Goal: Task Accomplishment & Management: Manage account settings

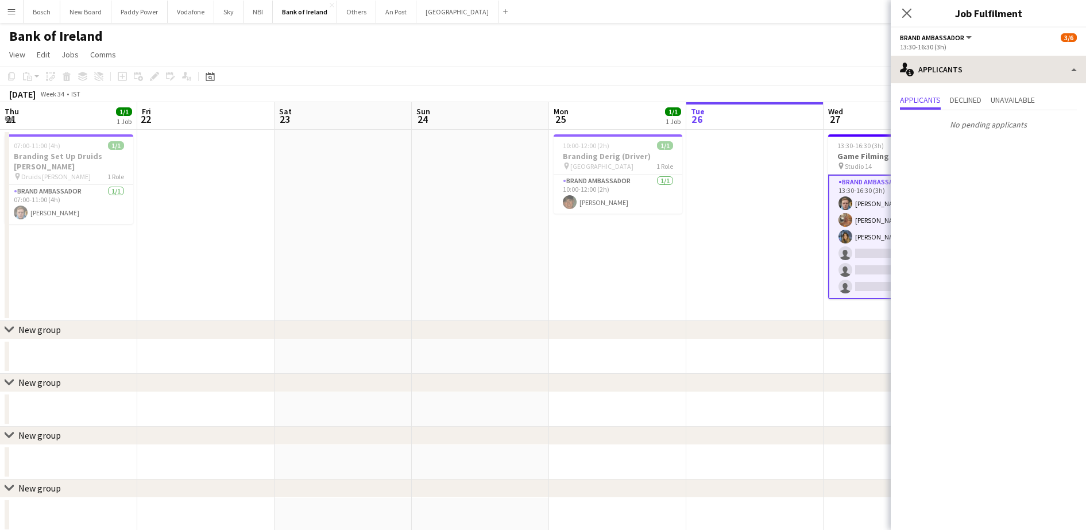
scroll to position [0, 400]
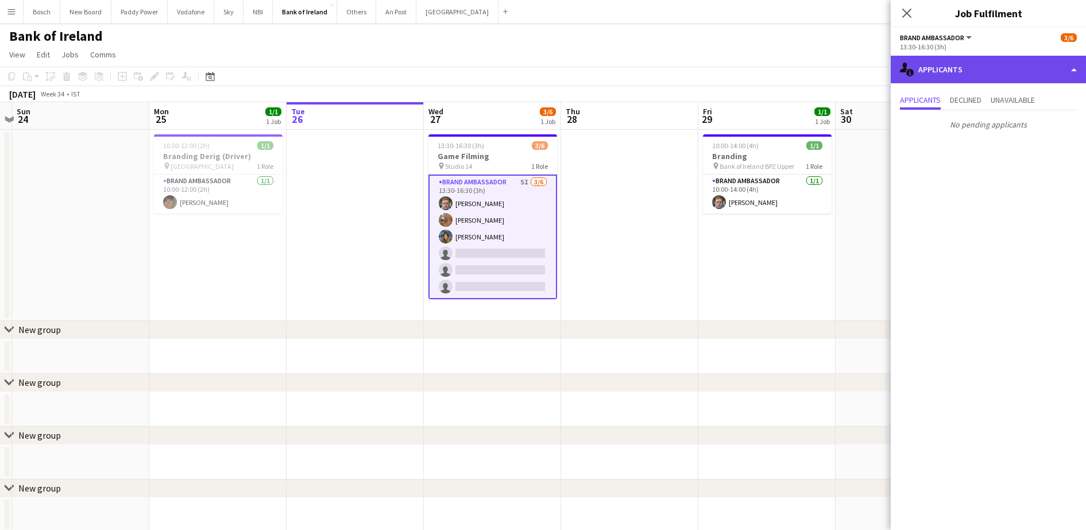
click at [1062, 71] on div "single-neutral-actions-information Applicants" at bounding box center [988, 70] width 195 height 28
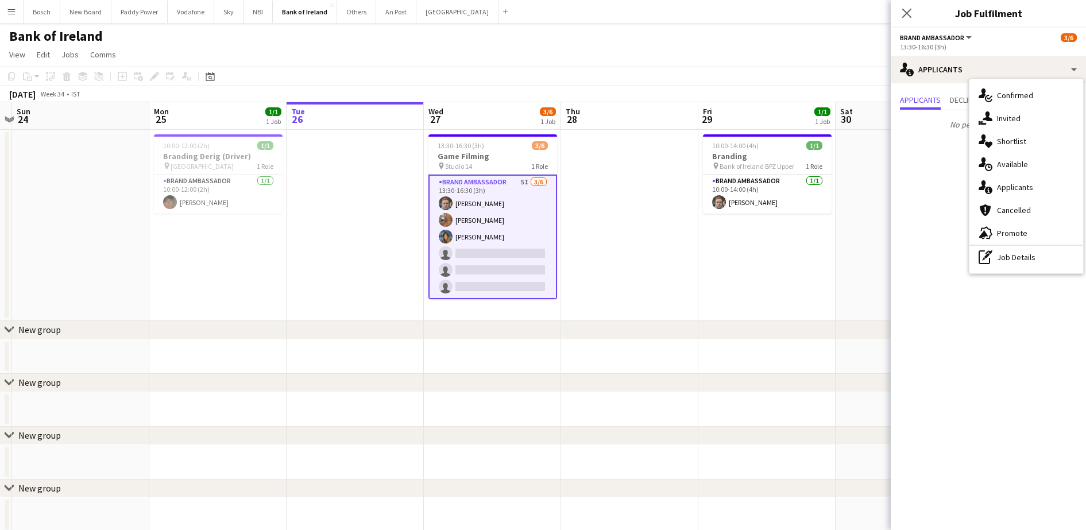
click at [1039, 183] on div "single-neutral-actions-information Applicants" at bounding box center [1027, 187] width 114 height 23
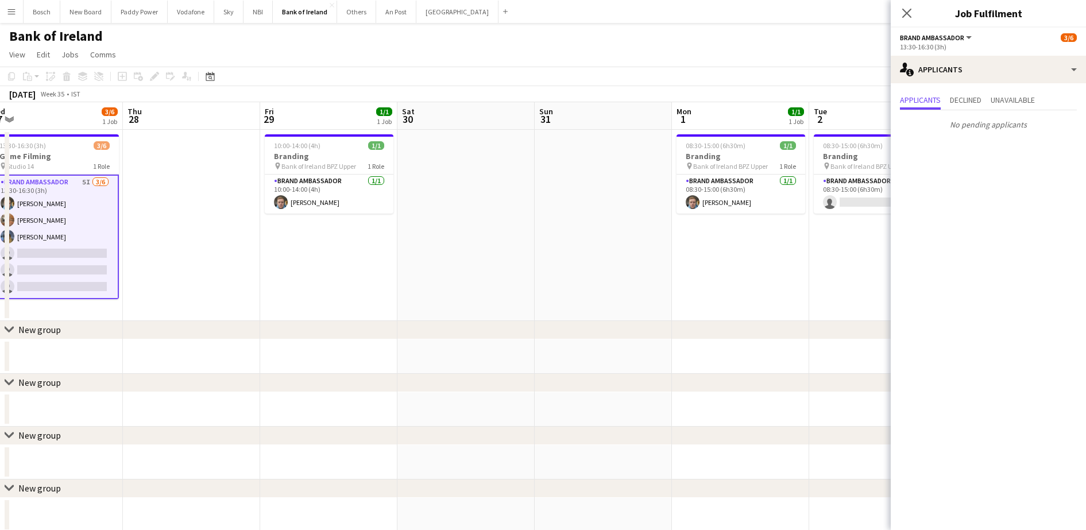
scroll to position [0, 453]
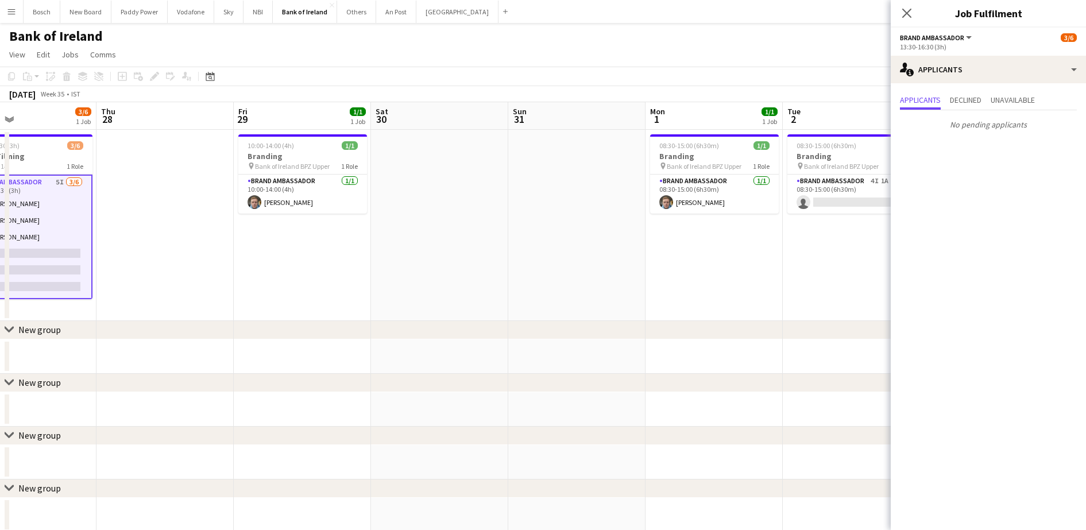
drag, startPoint x: 730, startPoint y: 263, endPoint x: 265, endPoint y: 250, distance: 465.0
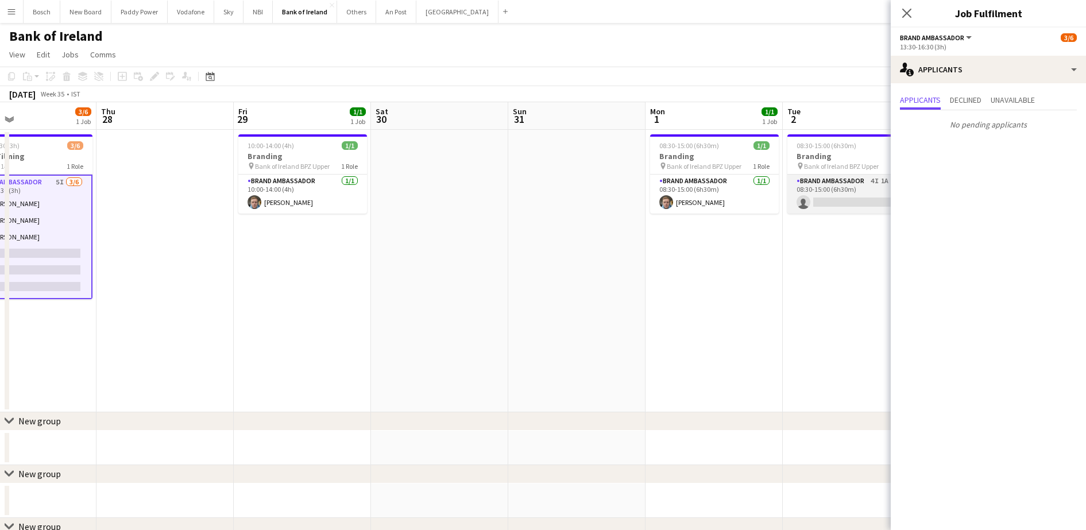
click at [812, 206] on app-card-role "Brand Ambassador 4I 1A 0/1 08:30-15:00 (6h30m) single-neutral-actions" at bounding box center [852, 194] width 129 height 39
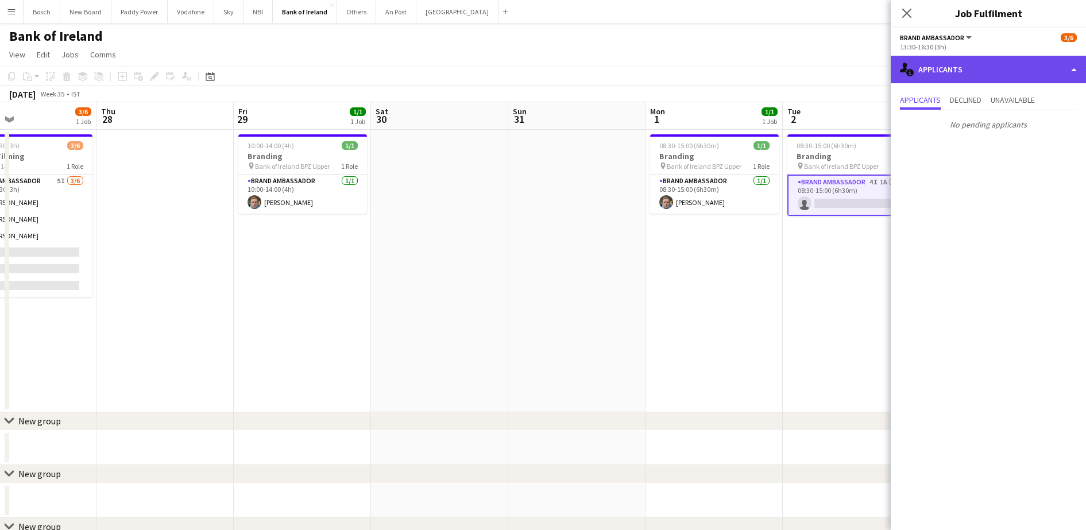
drag, startPoint x: 961, startPoint y: 71, endPoint x: 985, endPoint y: 99, distance: 37.5
click at [961, 71] on div "single-neutral-actions-information Applicants" at bounding box center [988, 70] width 195 height 28
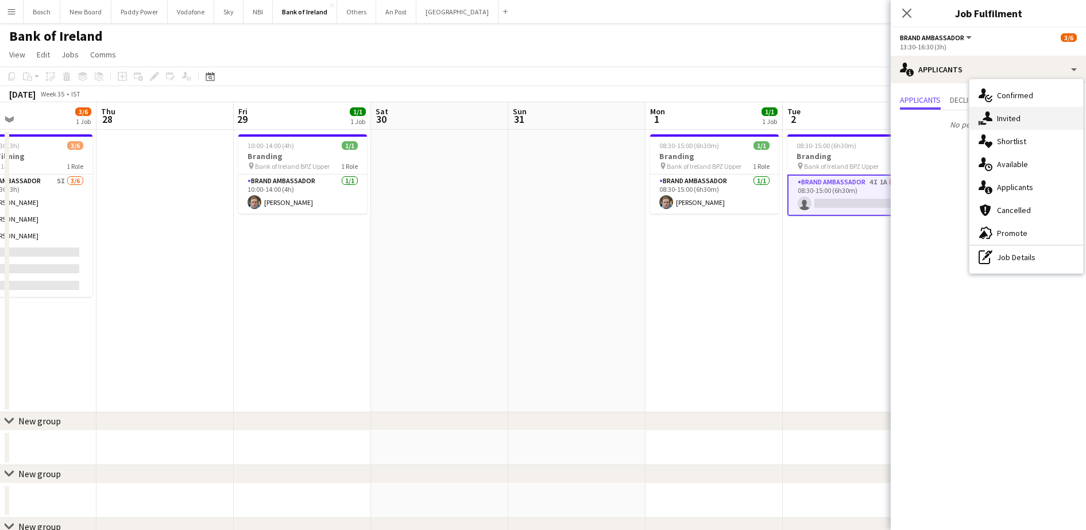
click at [1000, 116] on div "single-neutral-actions-share-1 Invited" at bounding box center [1027, 118] width 114 height 23
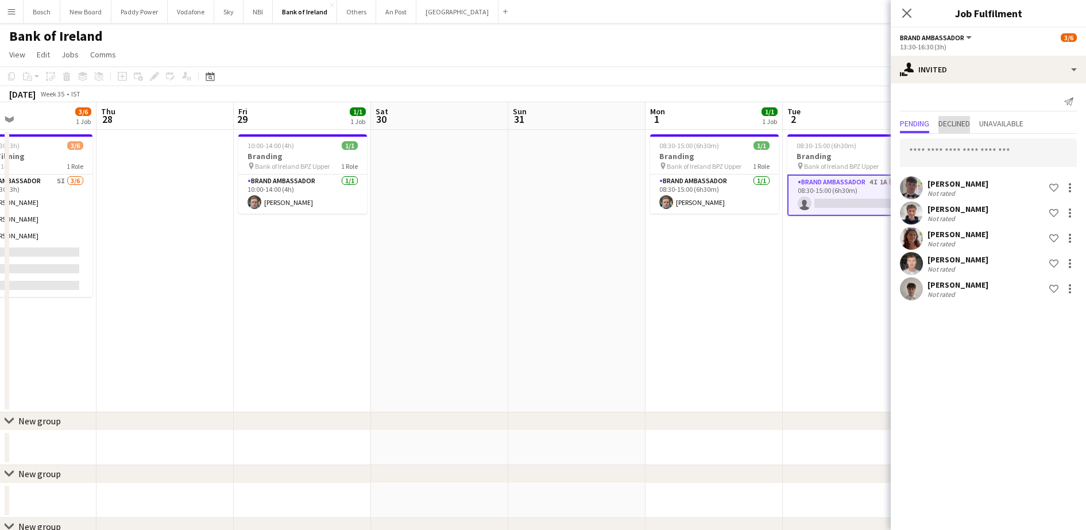
click at [968, 120] on span "Declined" at bounding box center [955, 124] width 32 height 8
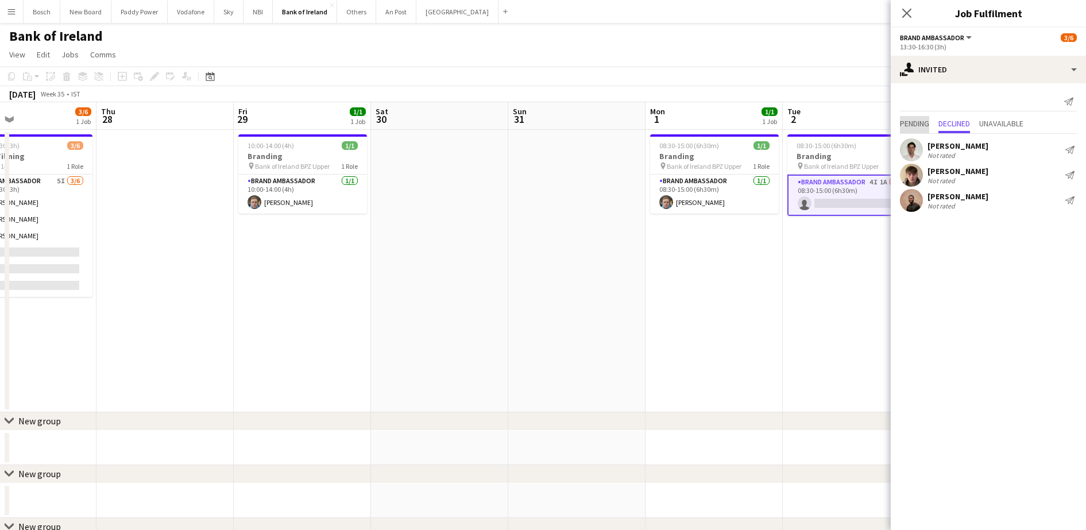
click at [909, 120] on span "Pending" at bounding box center [914, 124] width 29 height 8
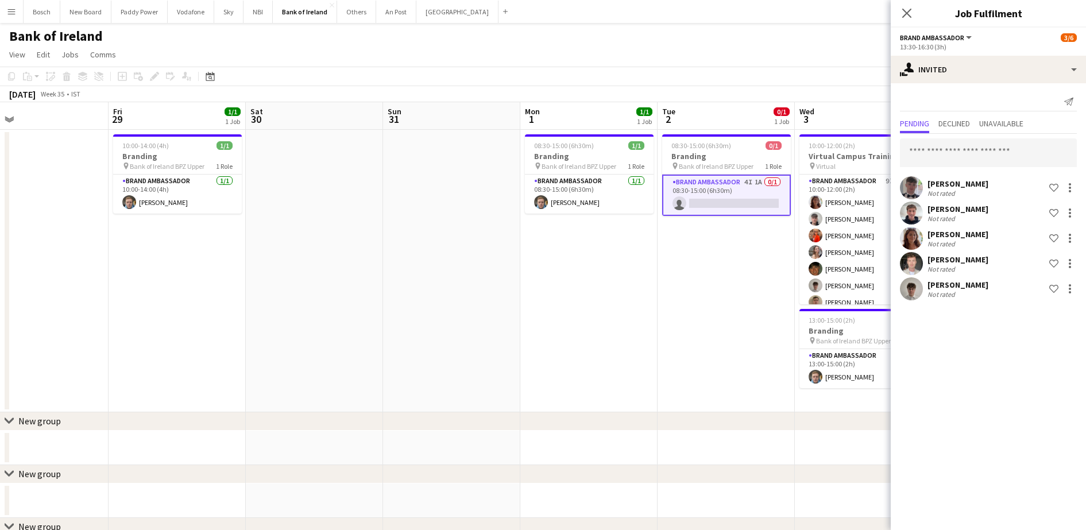
drag, startPoint x: 827, startPoint y: 305, endPoint x: 720, endPoint y: 295, distance: 106.8
click at [1070, 264] on div at bounding box center [1070, 264] width 2 height 2
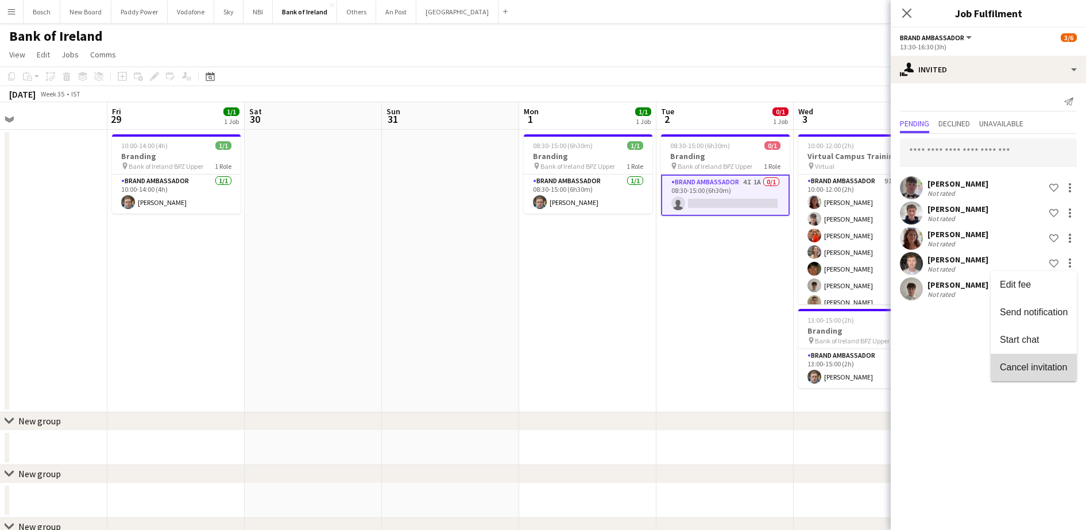
click at [1049, 371] on span "Cancel invitation" at bounding box center [1033, 368] width 67 height 10
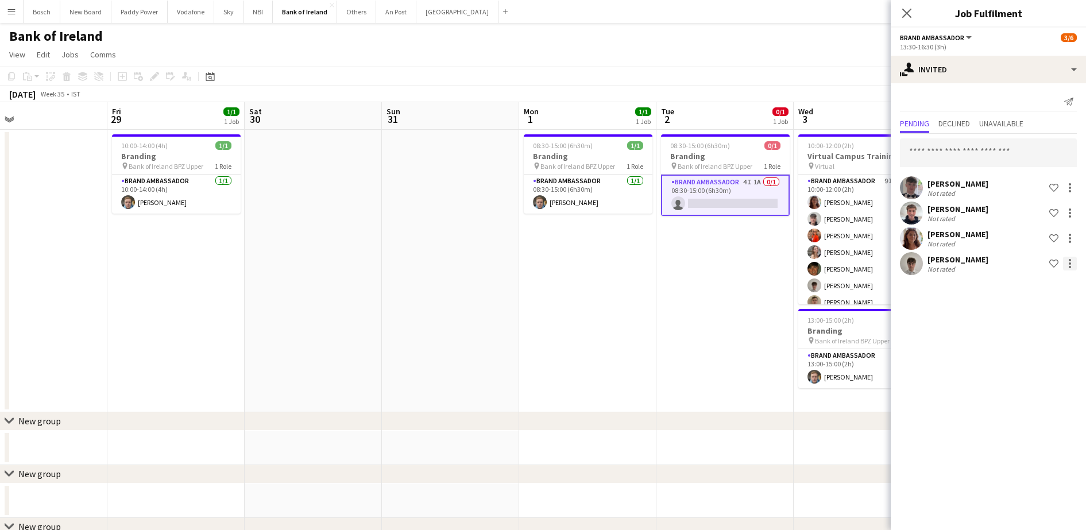
click at [1071, 261] on div at bounding box center [1070, 260] width 2 height 2
click at [1024, 372] on span "Cancel invitation" at bounding box center [1033, 368] width 67 height 10
click at [828, 86] on div "[DATE] Week 35 • IST Publish 1 job Revert 1 job" at bounding box center [543, 94] width 1086 height 16
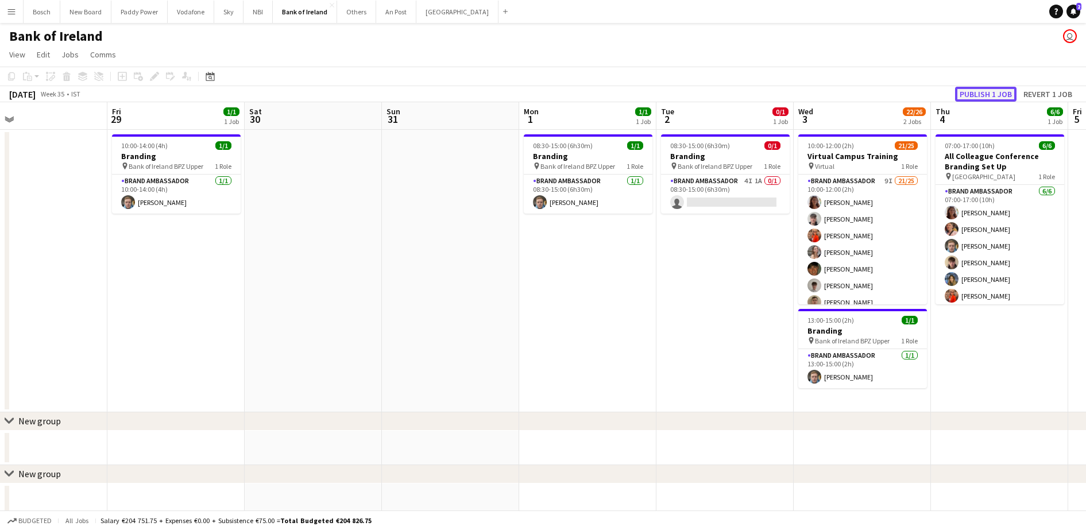
click at [982, 87] on button "Publish 1 job" at bounding box center [985, 94] width 61 height 15
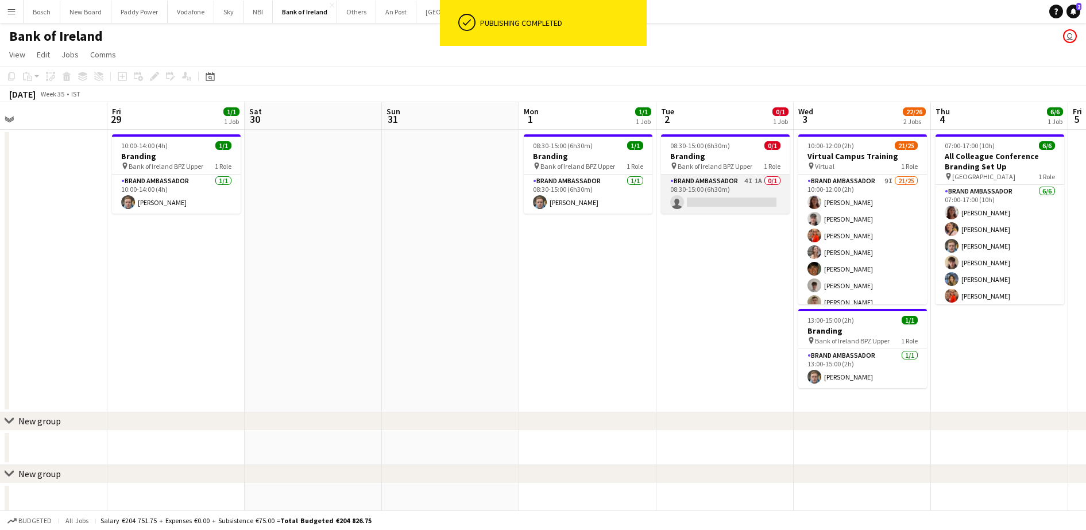
click at [735, 180] on app-card-role "Brand Ambassador 4I 1A 0/1 08:30-15:00 (6h30m) single-neutral-actions" at bounding box center [725, 194] width 129 height 39
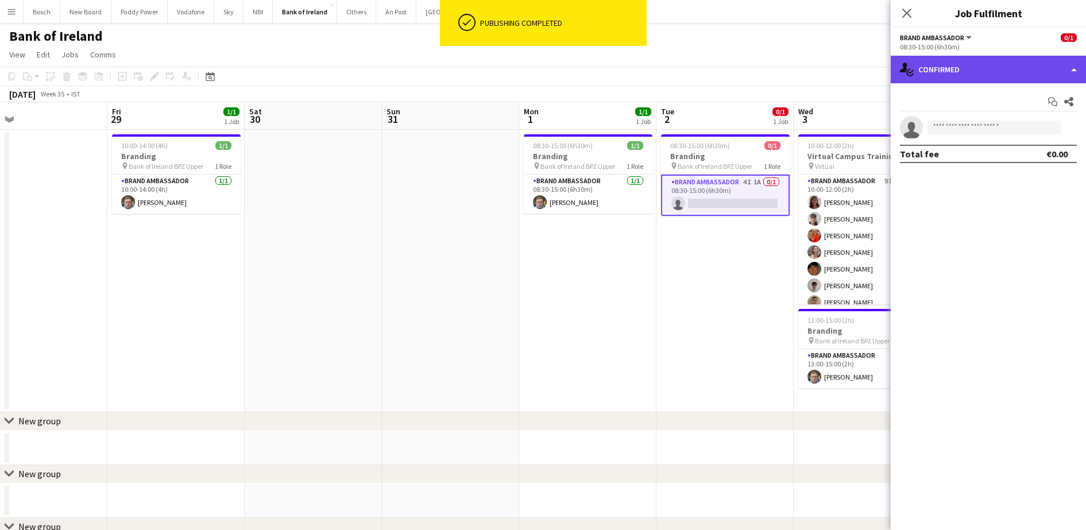
click at [976, 61] on div "single-neutral-actions-check-2 Confirmed" at bounding box center [988, 70] width 195 height 28
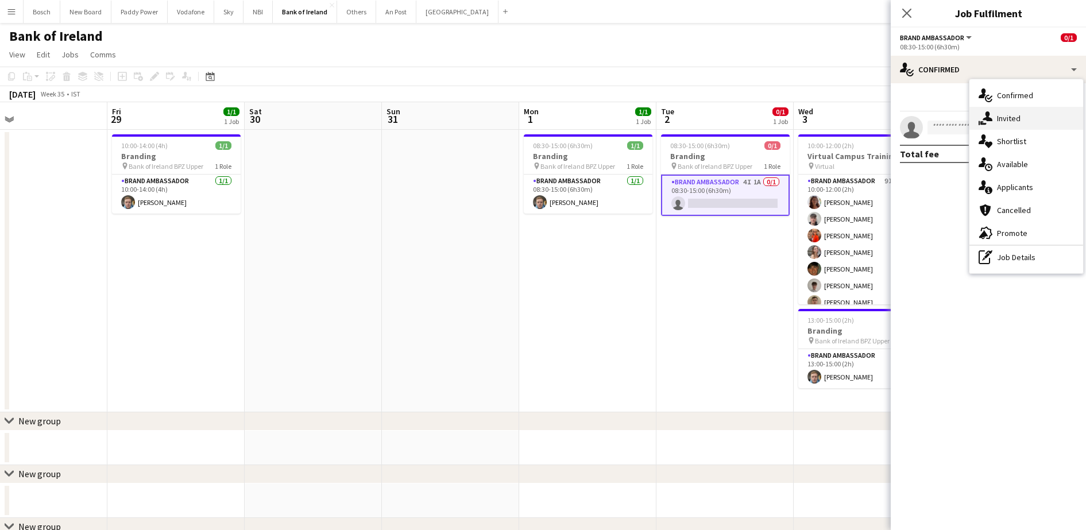
click at [1025, 117] on div "single-neutral-actions-share-1 Invited" at bounding box center [1027, 118] width 114 height 23
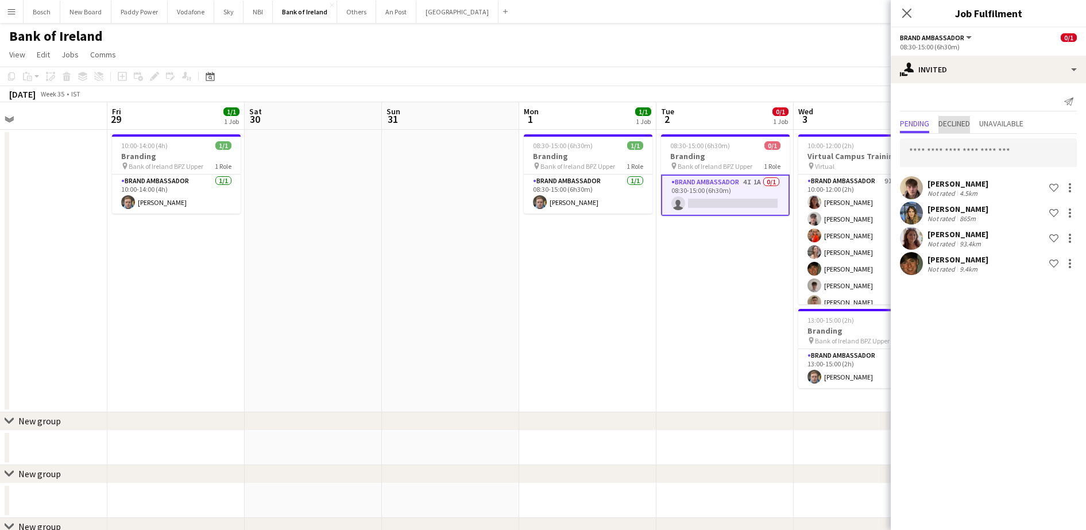
click at [960, 120] on span "Declined" at bounding box center [955, 124] width 32 height 8
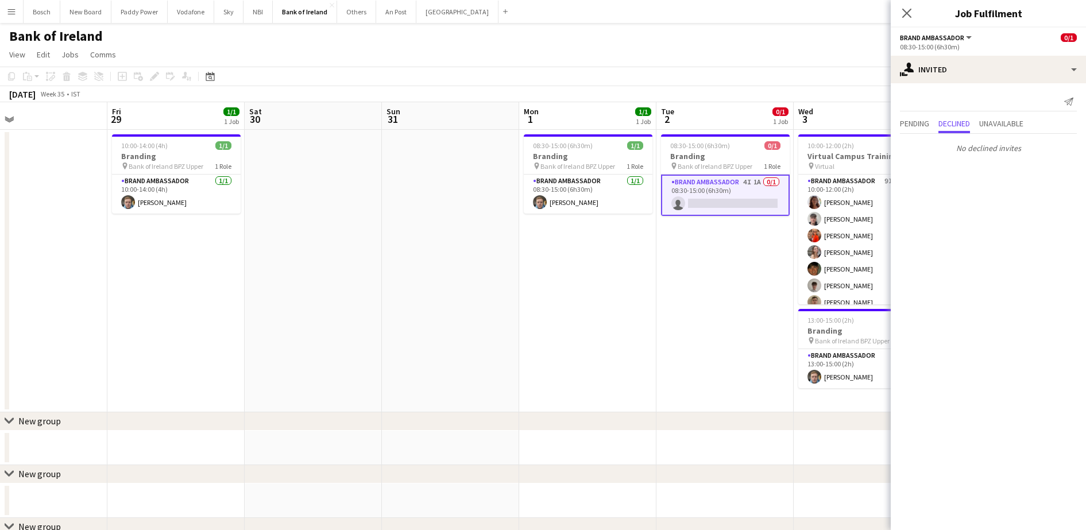
drag, startPoint x: 376, startPoint y: 71, endPoint x: 1032, endPoint y: 95, distance: 656.0
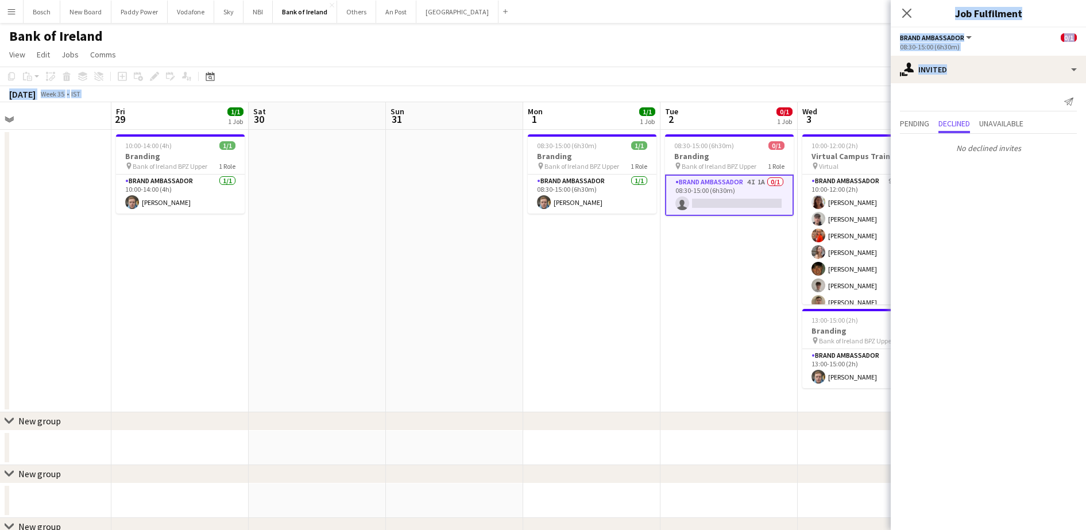
click at [417, 250] on app-date-cell at bounding box center [454, 271] width 137 height 283
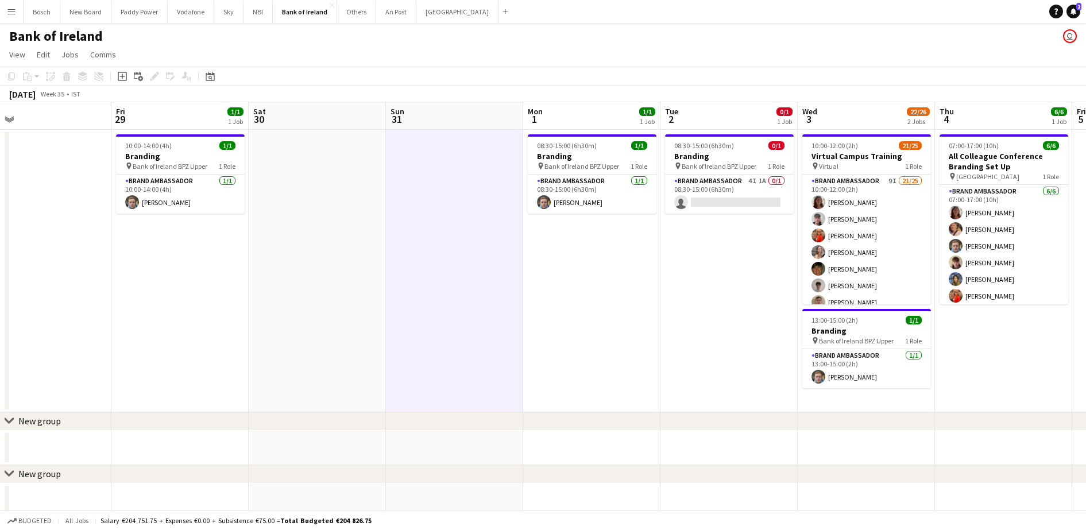
click at [550, 45] on app-page-menu "View Day view expanded Day view collapsed Month view Date picker Jump to [DATE]…" at bounding box center [543, 56] width 1086 height 22
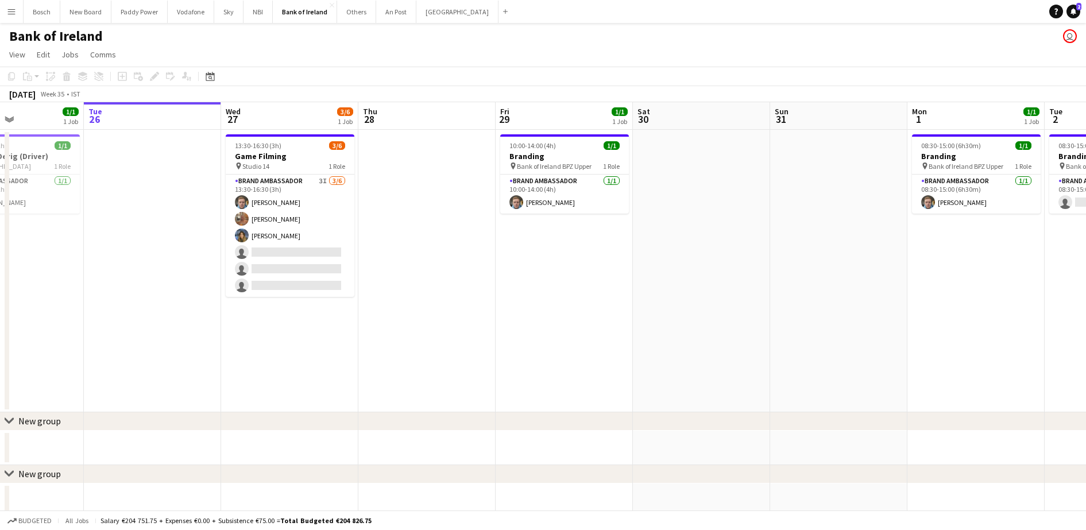
drag, startPoint x: 444, startPoint y: 179, endPoint x: 799, endPoint y: 182, distance: 354.5
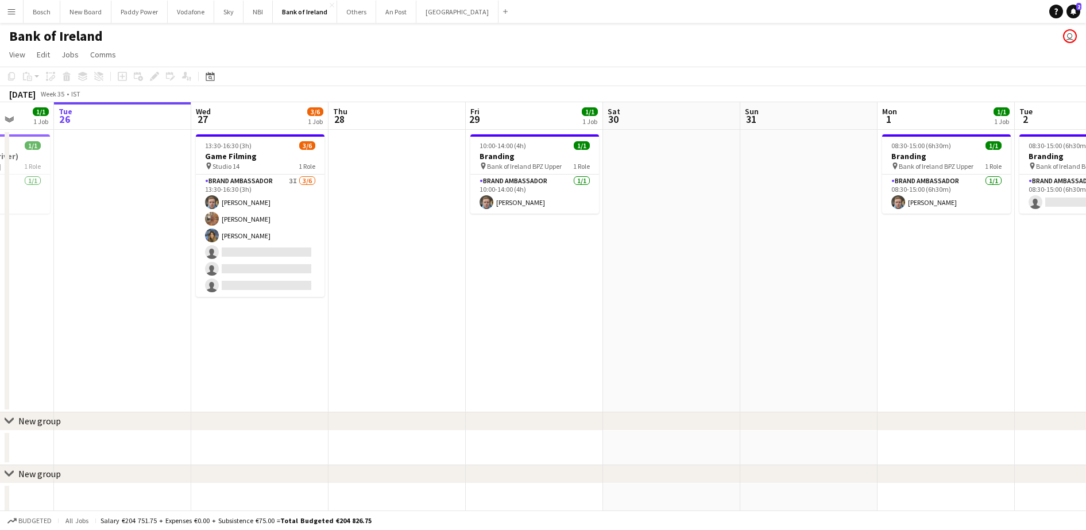
drag, startPoint x: 268, startPoint y: 195, endPoint x: 364, endPoint y: 146, distance: 107.9
click at [268, 195] on app-card-role "Brand Ambassador 3I [DATE] 13:30-16:30 (3h) [PERSON_NAME] [PERSON_NAME] [PERSON…" at bounding box center [260, 236] width 129 height 122
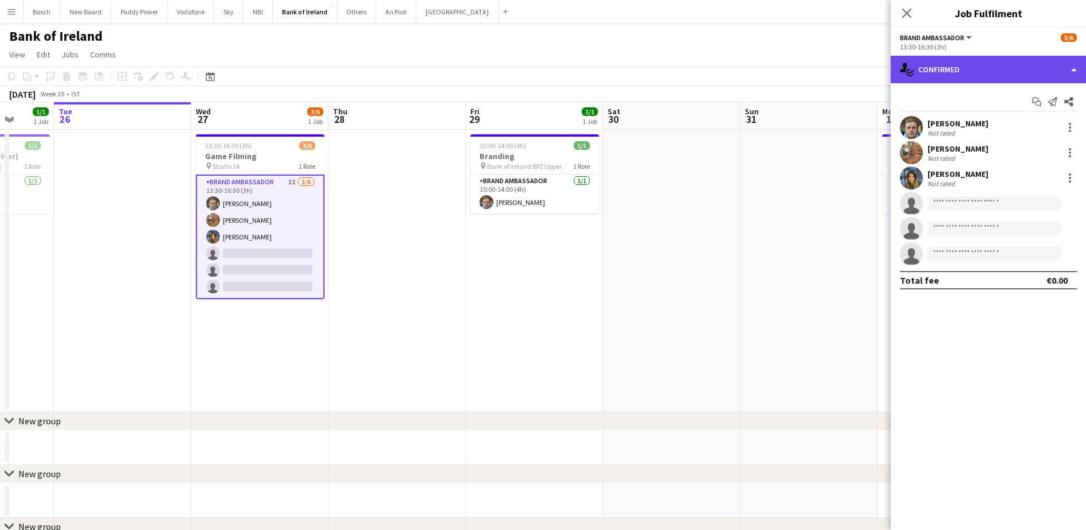
click at [942, 71] on div "single-neutral-actions-check-2 Confirmed" at bounding box center [988, 70] width 195 height 28
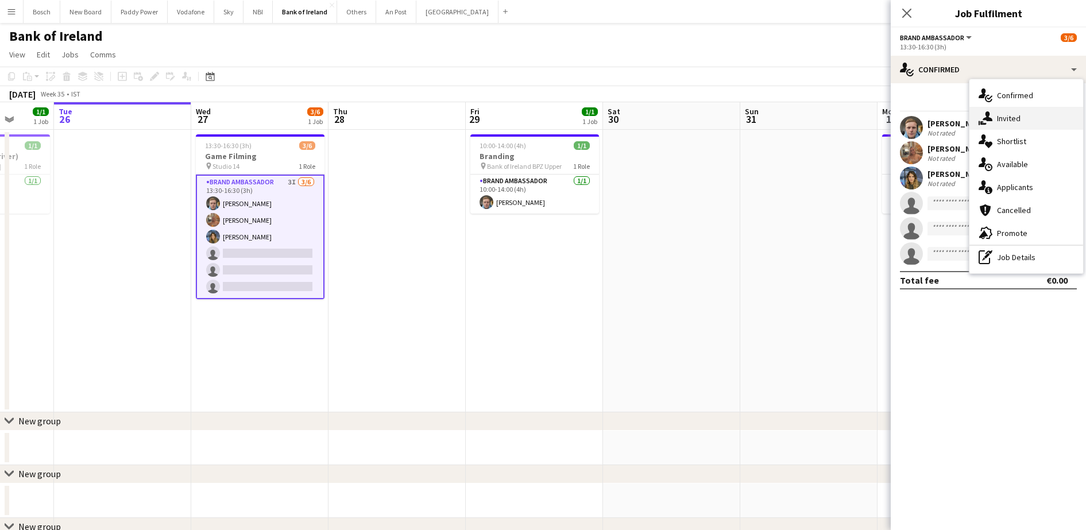
click at [1007, 124] on div "single-neutral-actions-share-1 Invited" at bounding box center [1027, 118] width 114 height 23
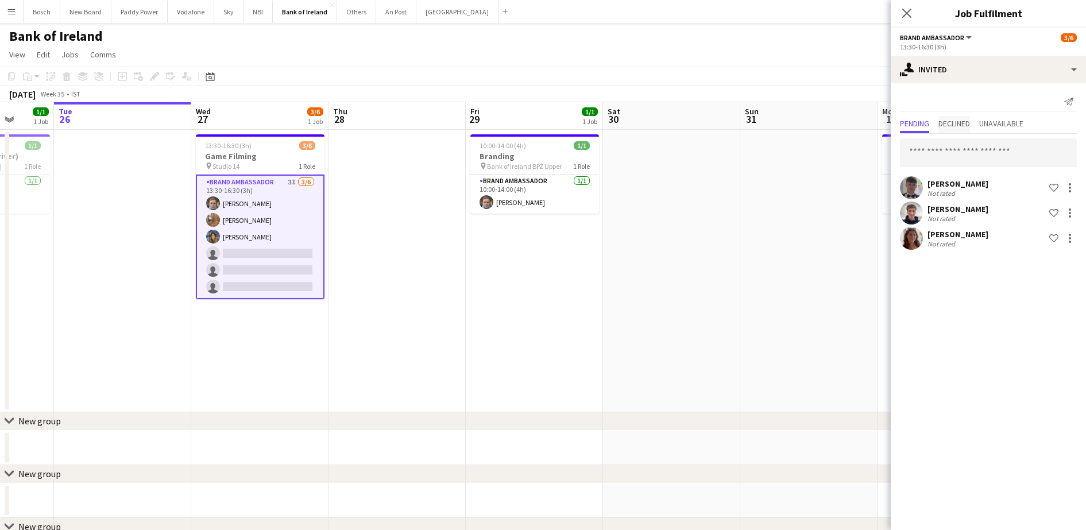
click at [970, 126] on span "Declined" at bounding box center [955, 124] width 32 height 8
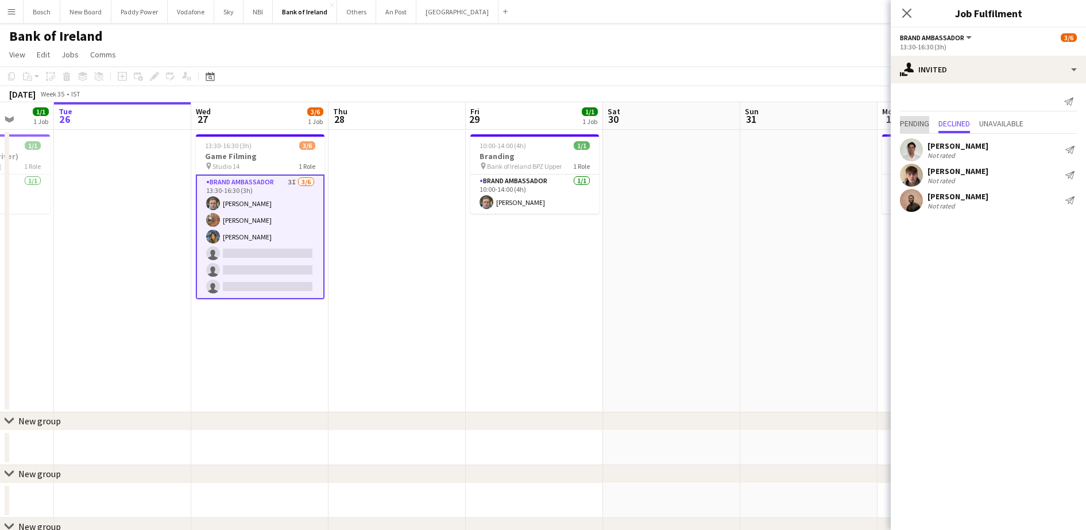
click at [926, 126] on span "Pending" at bounding box center [914, 124] width 29 height 8
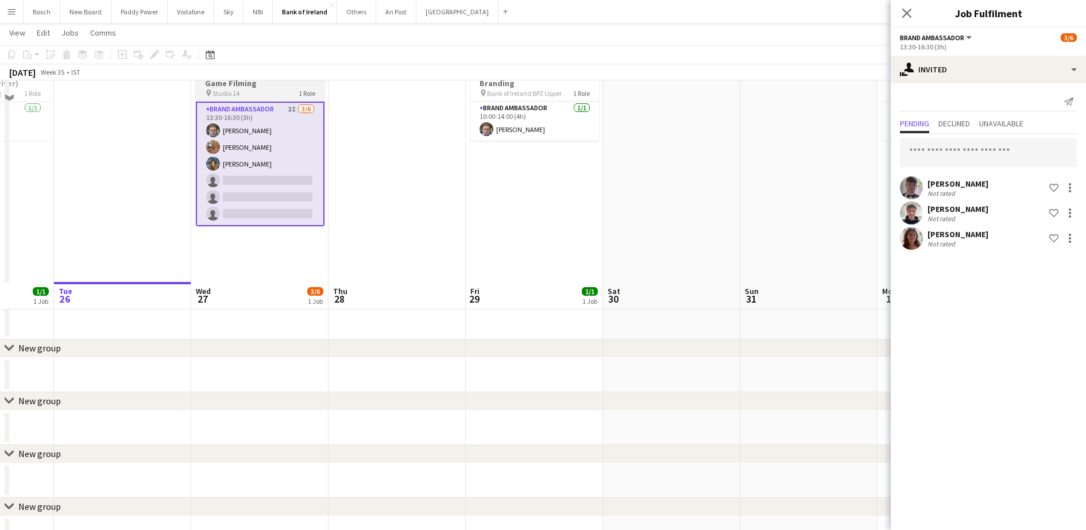
scroll to position [0, 0]
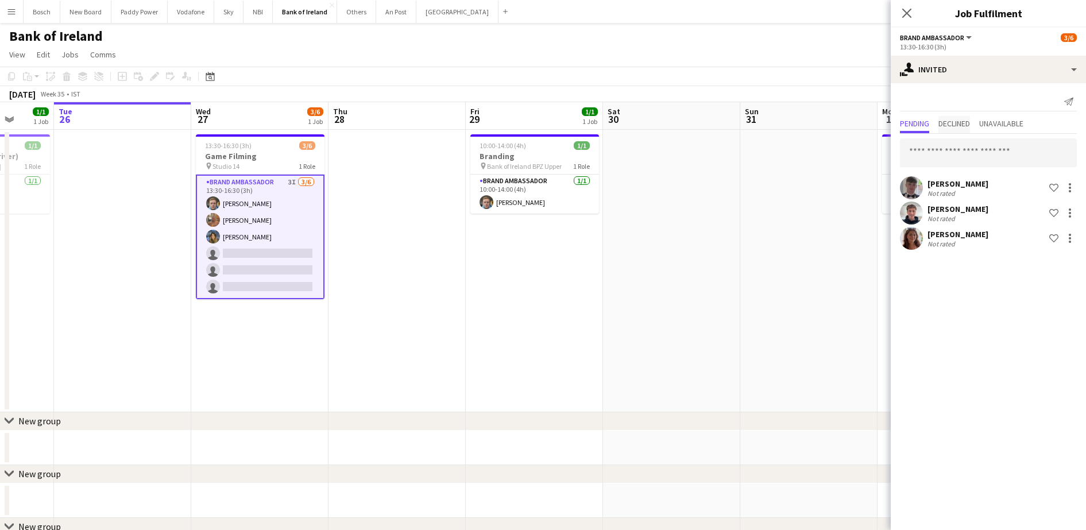
click at [957, 120] on span "Declined" at bounding box center [955, 124] width 32 height 8
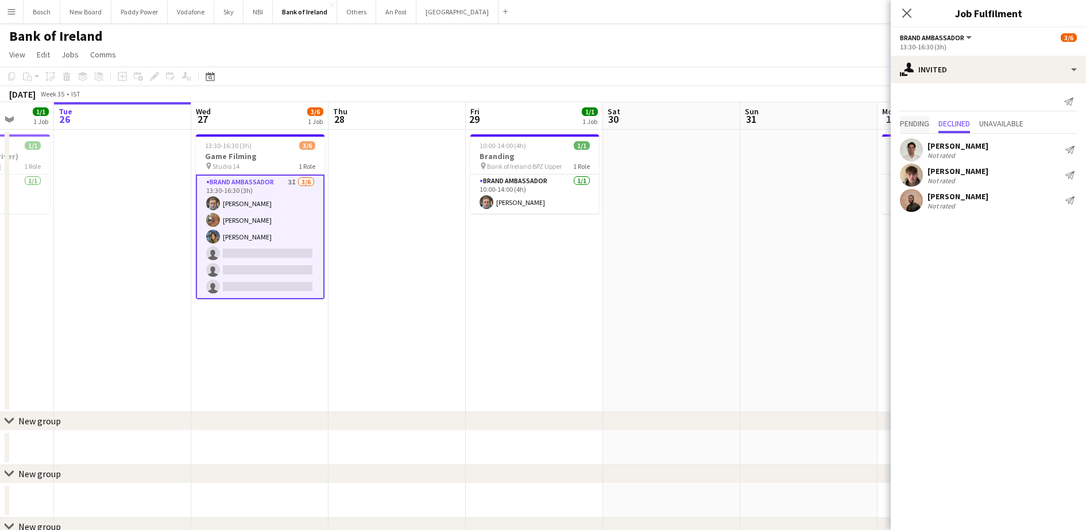
click at [918, 120] on span "Pending" at bounding box center [914, 124] width 29 height 8
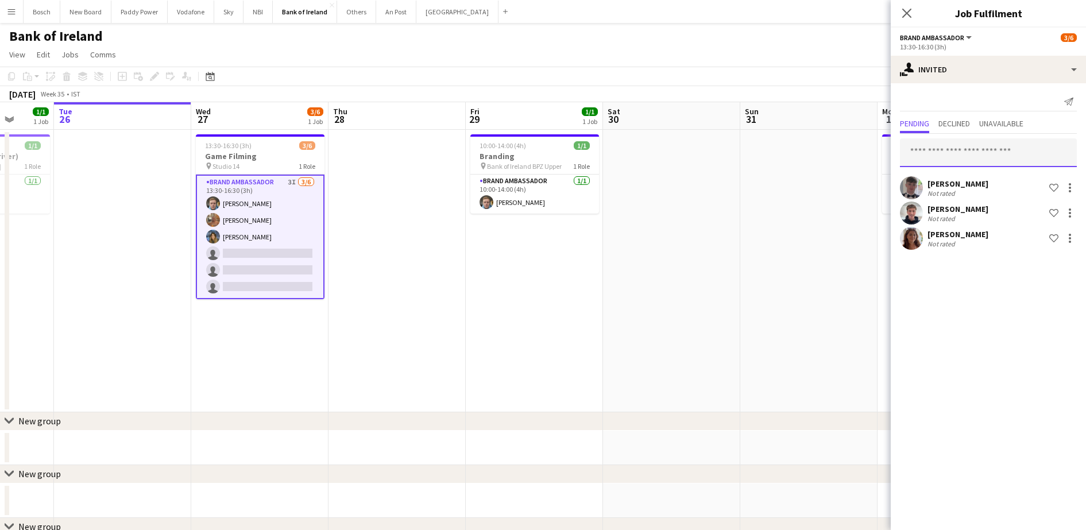
click at [969, 161] on input "text" at bounding box center [988, 152] width 177 height 29
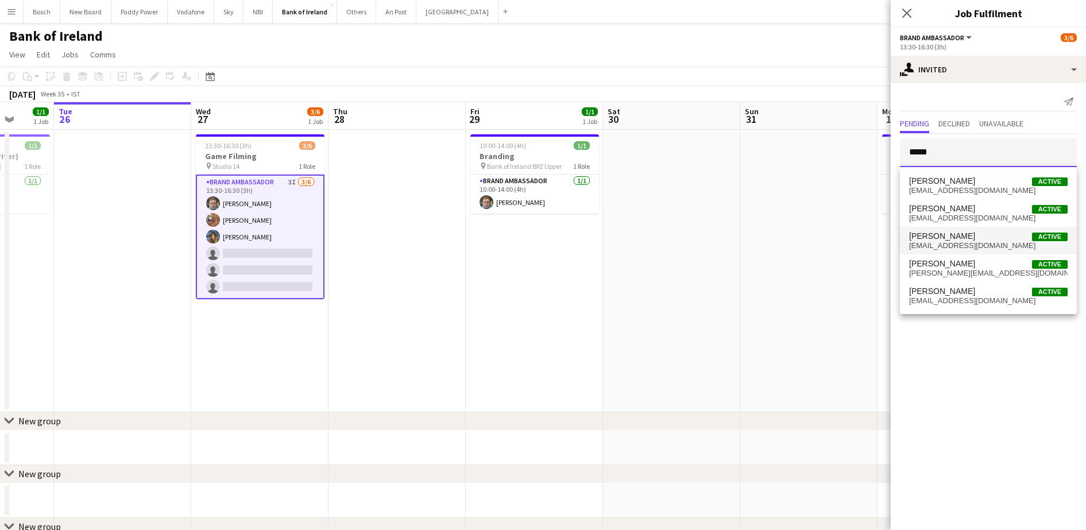
type input "*****"
click at [947, 238] on span "[PERSON_NAME]" at bounding box center [942, 237] width 66 height 10
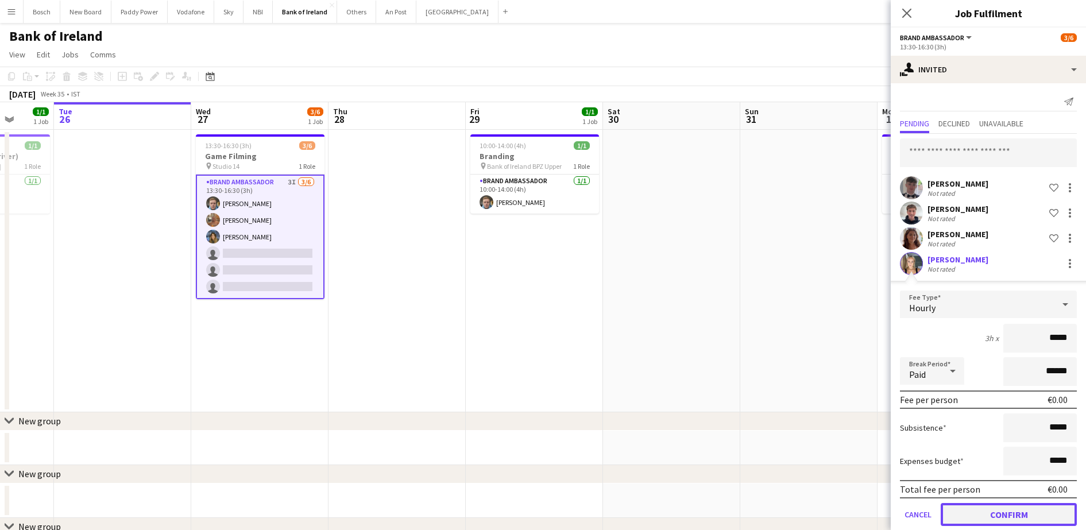
click at [996, 508] on button "Confirm" at bounding box center [1009, 514] width 136 height 23
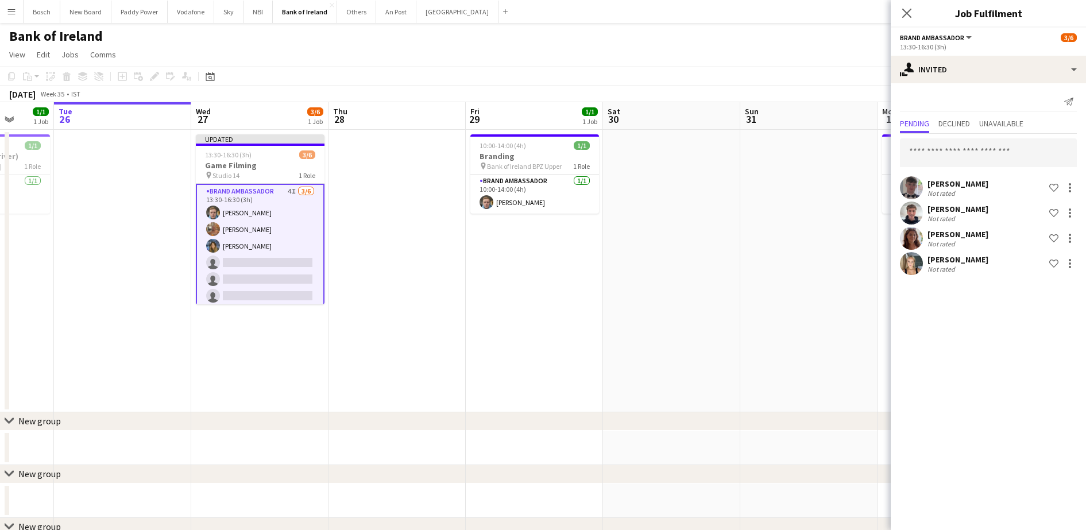
click at [774, 95] on div "[DATE] Week 35 • IST Publish 1 job Revert 1 job" at bounding box center [543, 94] width 1086 height 16
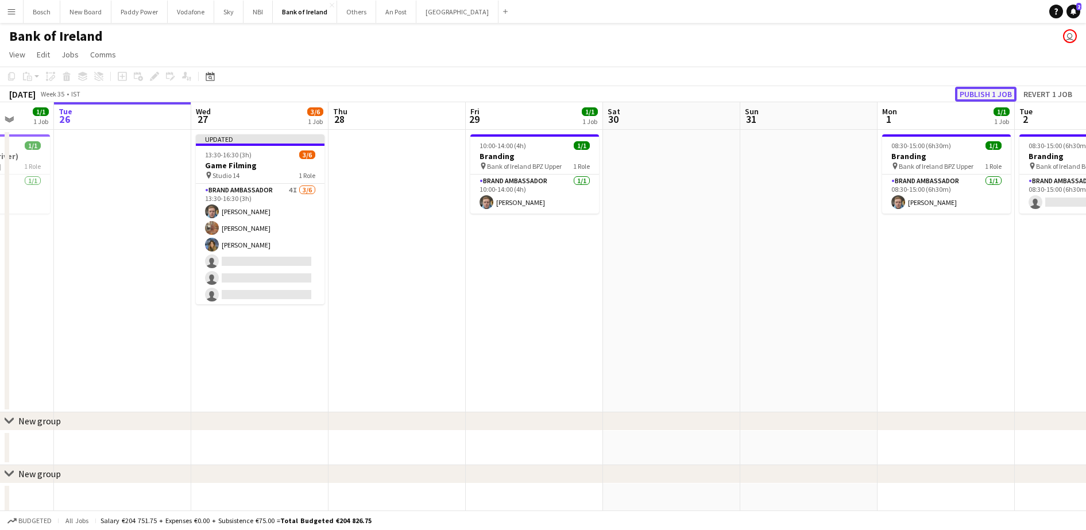
click at [980, 98] on button "Publish 1 job" at bounding box center [985, 94] width 61 height 15
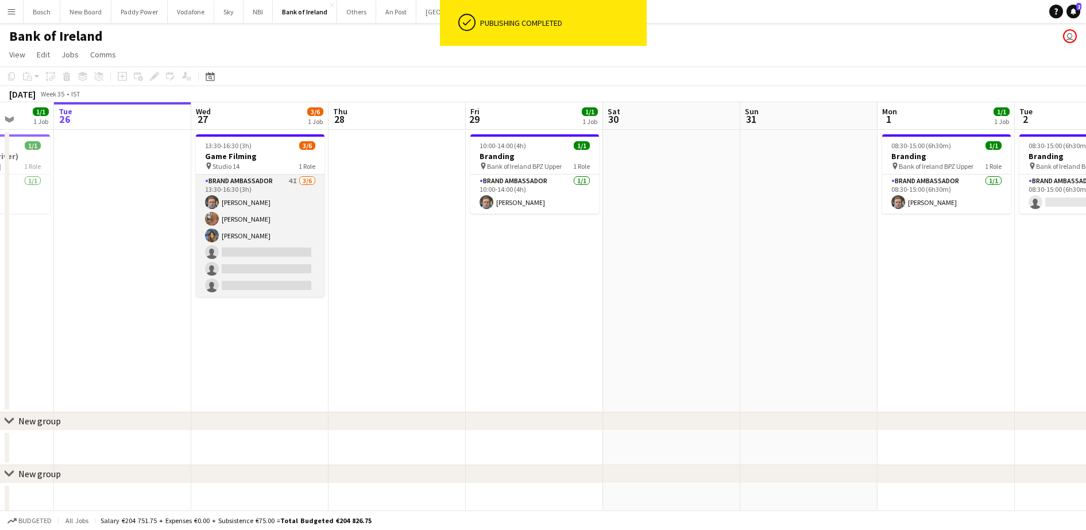
click at [243, 217] on app-card-role "Brand Ambassador 4I [DATE] 13:30-16:30 (3h) [PERSON_NAME] [PERSON_NAME] [PERSON…" at bounding box center [260, 236] width 129 height 122
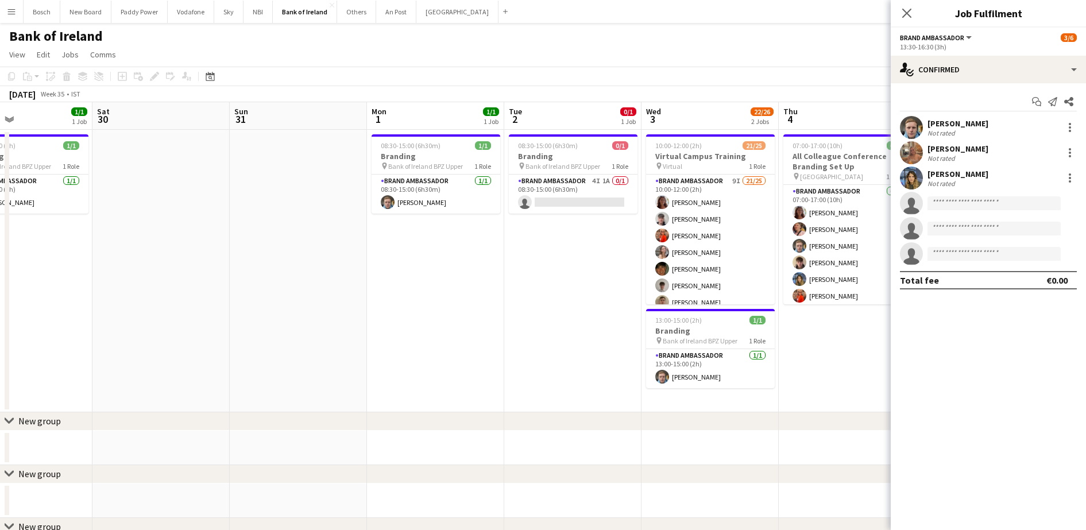
scroll to position [0, 388]
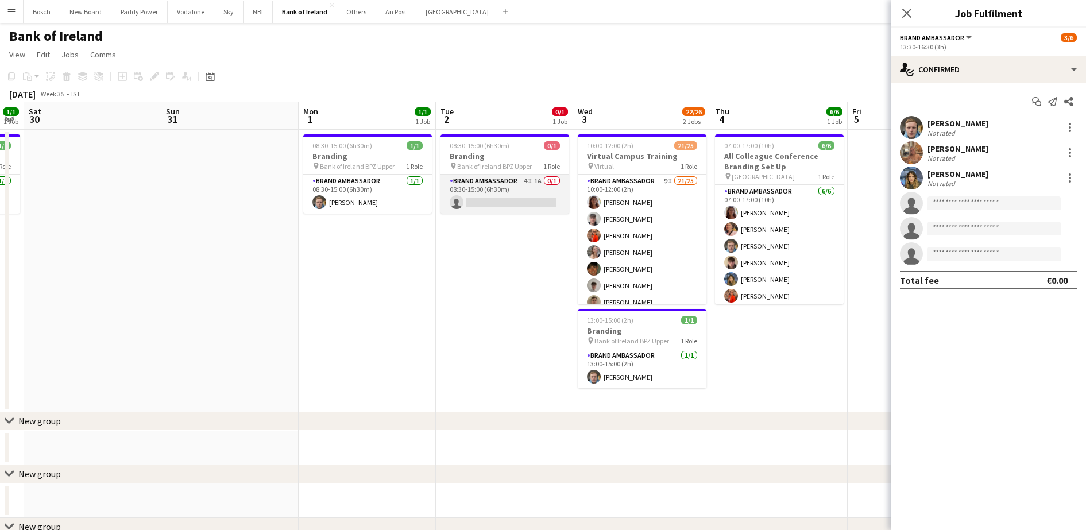
click at [480, 198] on app-card-role "Brand Ambassador 4I 1A 0/1 08:30-15:00 (6h30m) single-neutral-actions" at bounding box center [505, 194] width 129 height 39
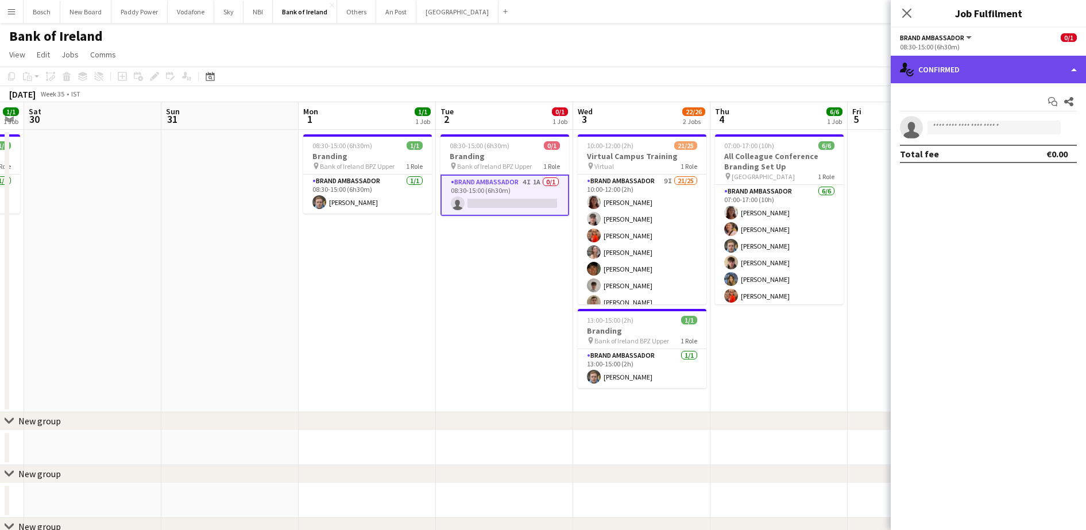
click at [995, 65] on div "single-neutral-actions-check-2 Confirmed" at bounding box center [988, 70] width 195 height 28
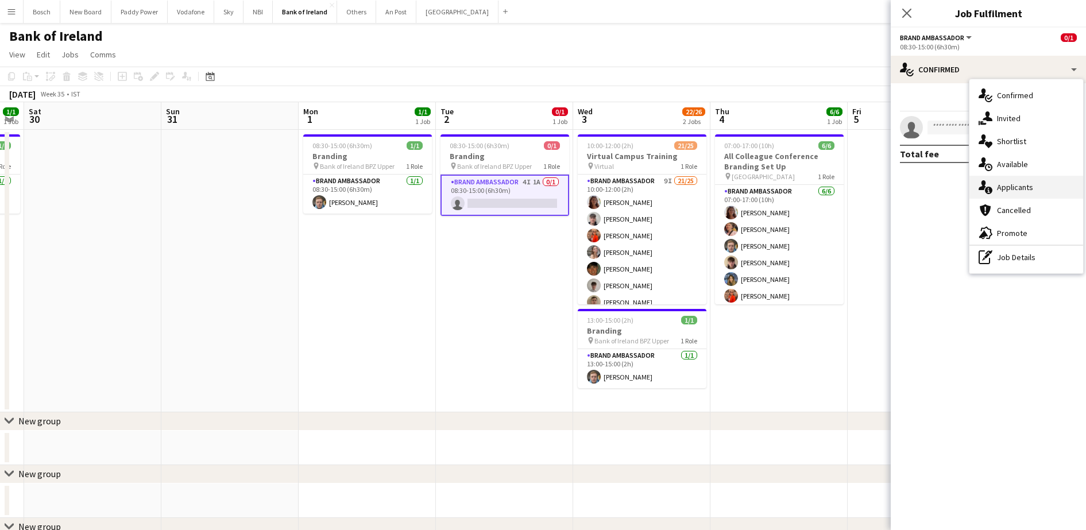
click at [1037, 176] on div "single-neutral-actions-information Applicants" at bounding box center [1027, 187] width 114 height 23
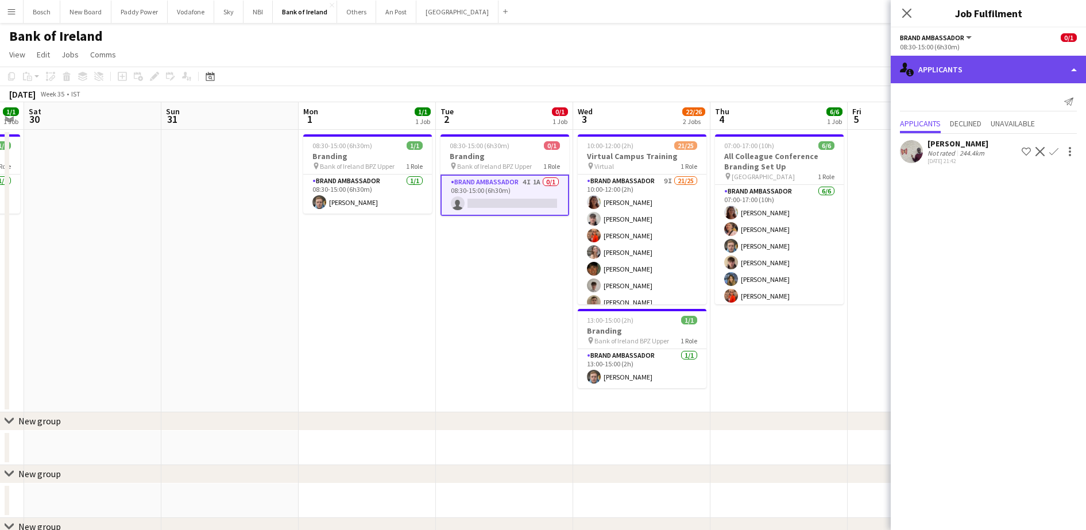
click at [955, 73] on div "single-neutral-actions-information Applicants" at bounding box center [988, 70] width 195 height 28
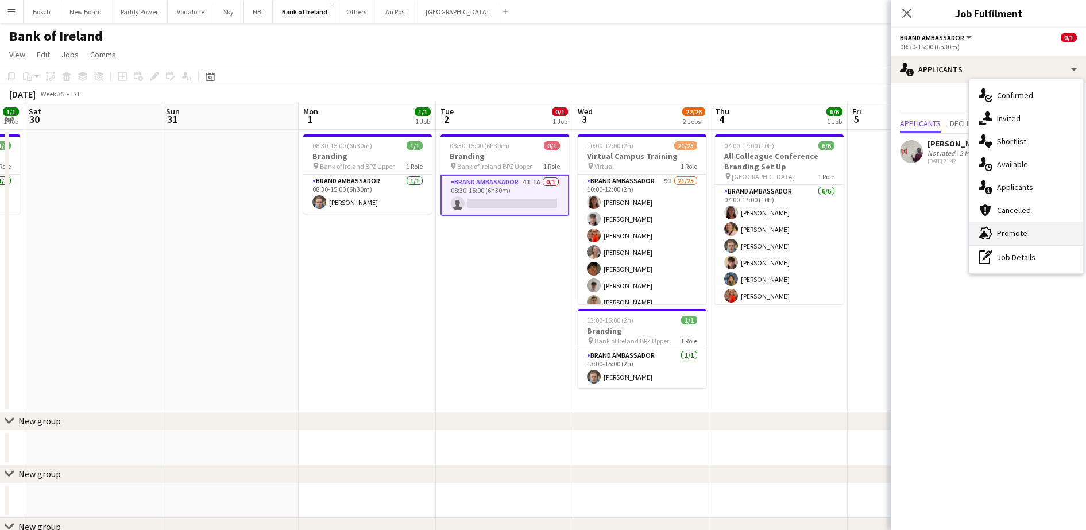
click at [976, 222] on div "advertising-megaphone Promote" at bounding box center [1027, 233] width 114 height 23
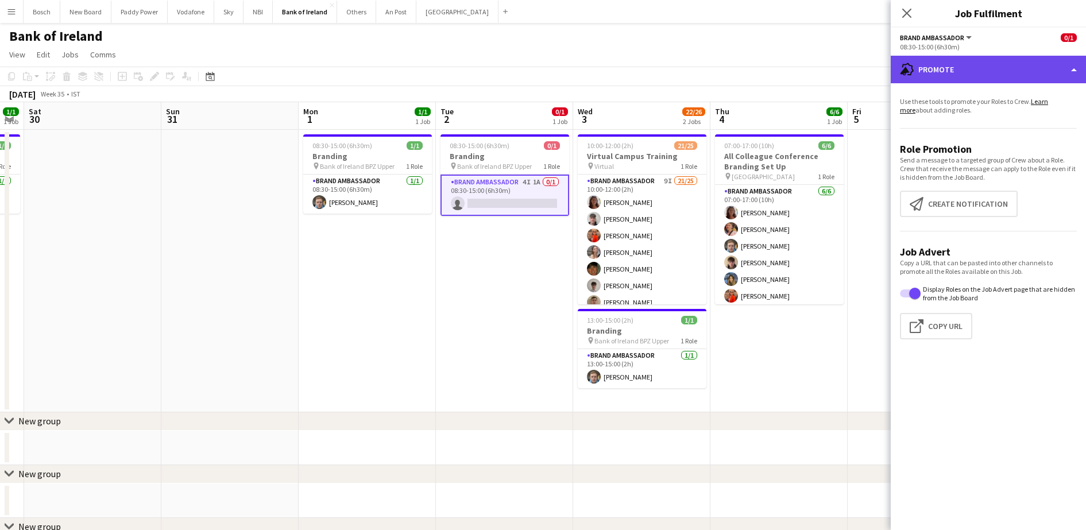
click at [945, 61] on div "advertising-megaphone Promote" at bounding box center [988, 70] width 195 height 28
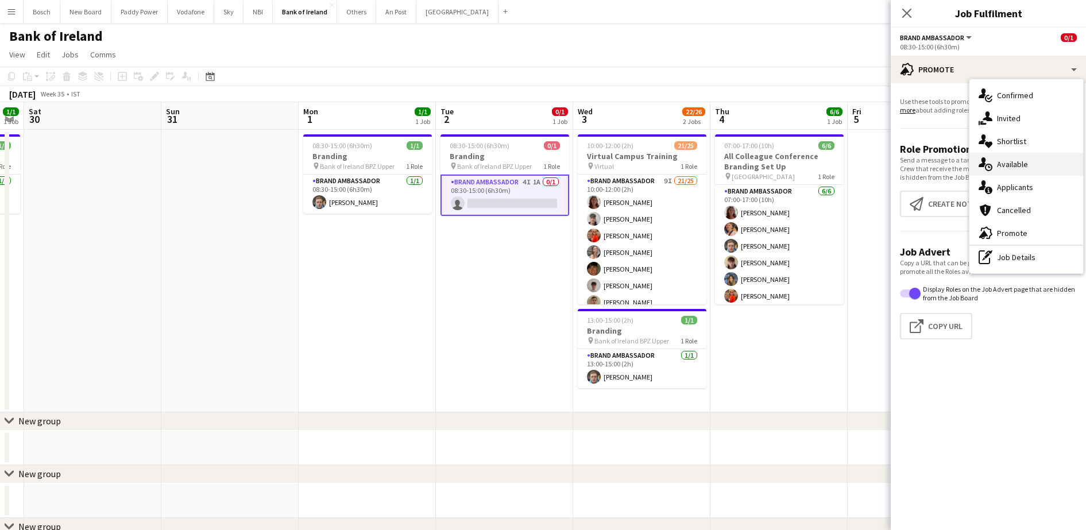
click at [1021, 163] on div "single-neutral-actions-upload Available" at bounding box center [1027, 164] width 114 height 23
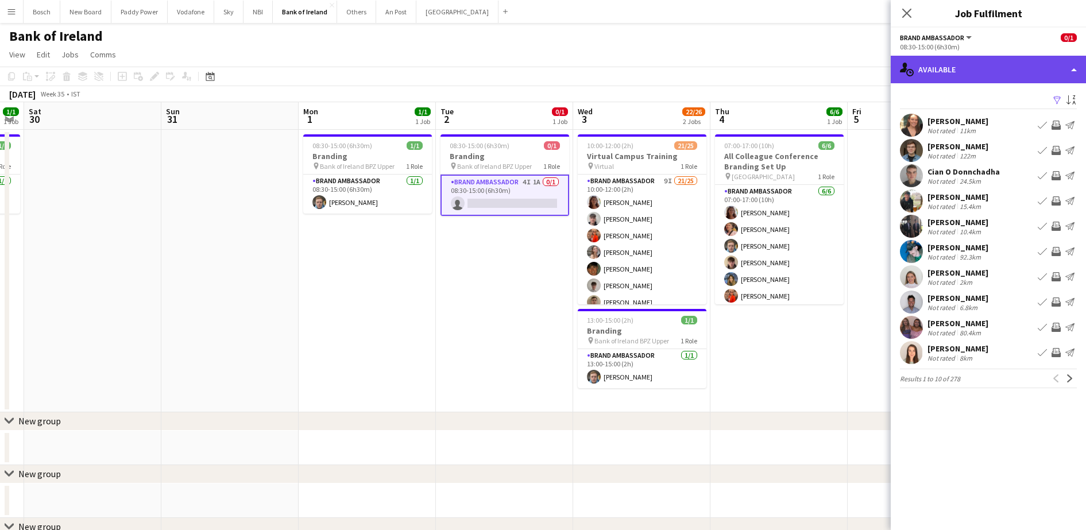
click at [969, 58] on div "single-neutral-actions-upload Available" at bounding box center [988, 70] width 195 height 28
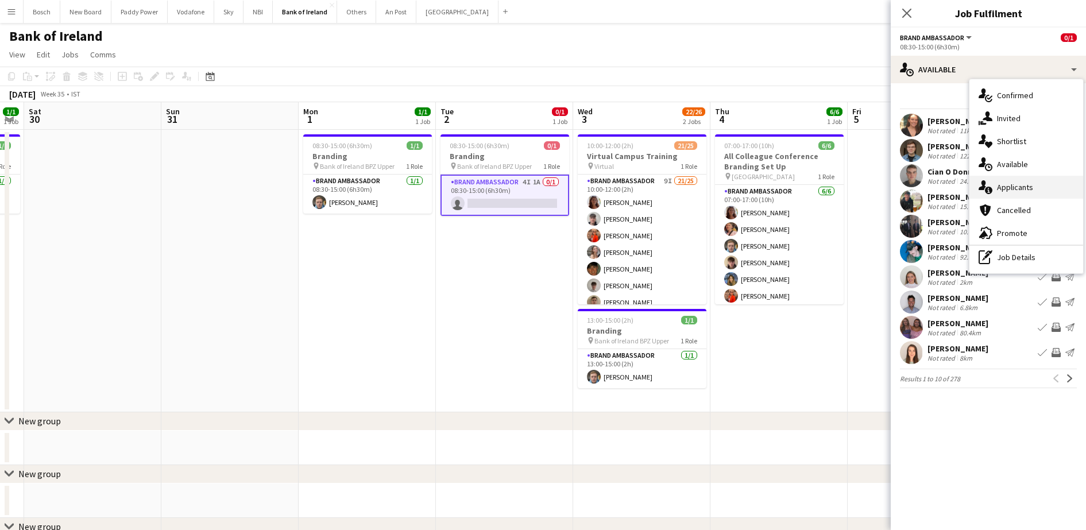
click at [1013, 182] on div "single-neutral-actions-information Applicants" at bounding box center [1027, 187] width 114 height 23
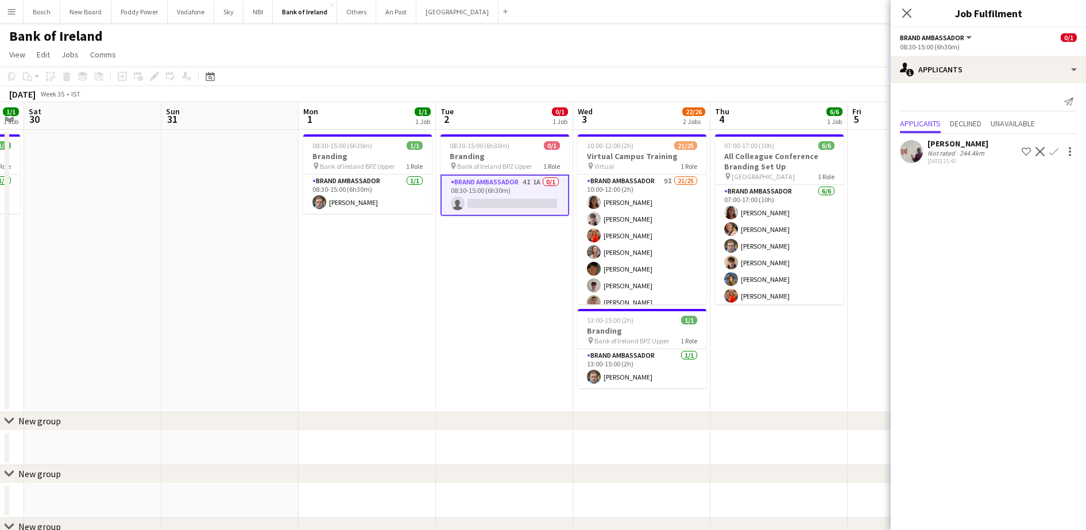
click at [1036, 156] on app-icon "Decline" at bounding box center [1040, 151] width 9 height 9
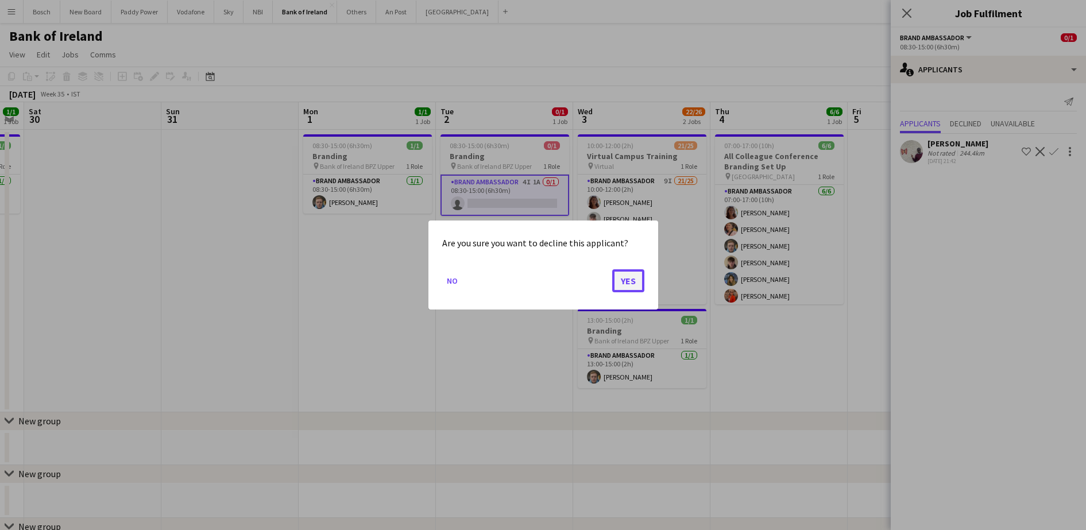
click at [631, 282] on button "Yes" at bounding box center [628, 280] width 32 height 23
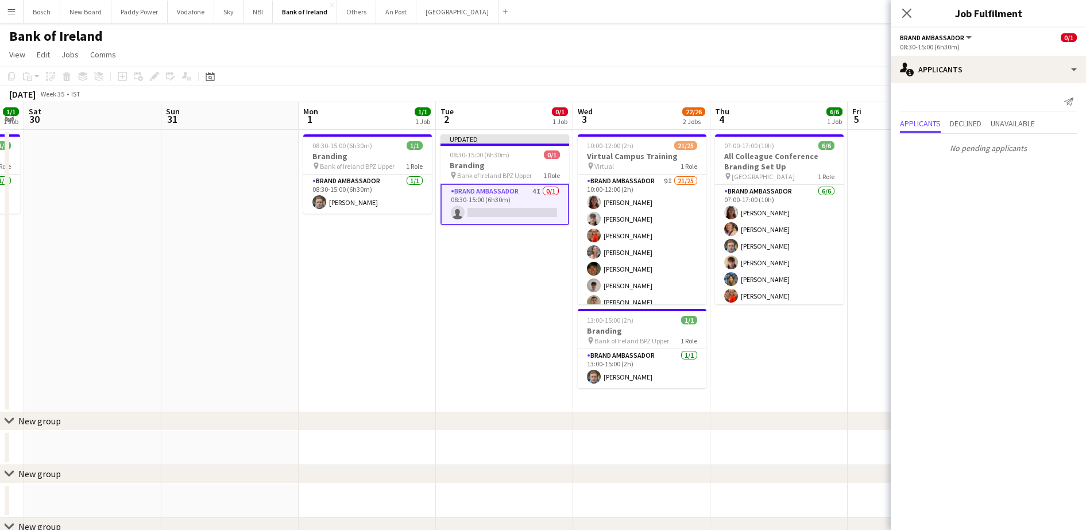
click at [715, 61] on app-page-menu "View Day view expanded Day view collapsed Month view Date picker Jump to [DATE]…" at bounding box center [543, 56] width 1086 height 22
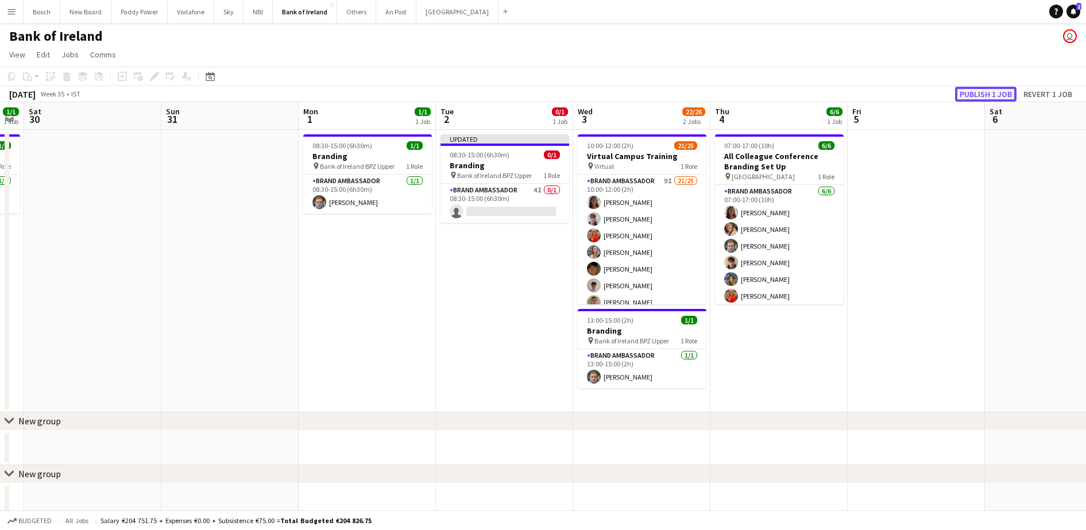
click at [980, 90] on button "Publish 1 job" at bounding box center [985, 94] width 61 height 15
